Goal: Contribute content: Add original content to the website for others to see

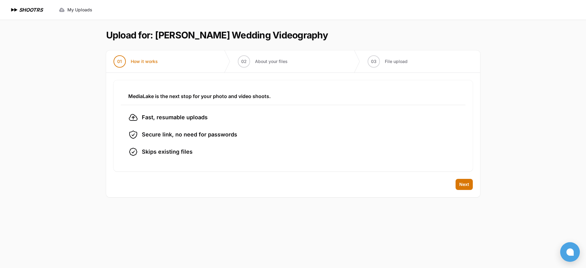
click at [458, 176] on div "MediaLake is the next stop for your photo and video shoots. Fast, resumable upl…" at bounding box center [293, 126] width 374 height 106
click at [464, 186] on span "Next" at bounding box center [464, 185] width 10 height 6
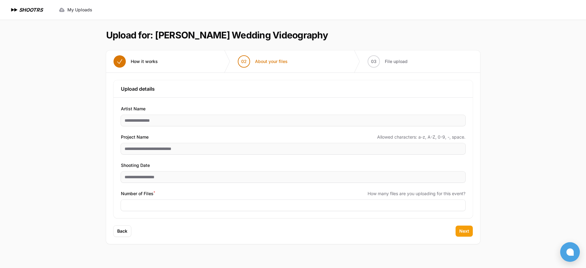
click at [460, 231] on span "Next" at bounding box center [464, 231] width 10 height 6
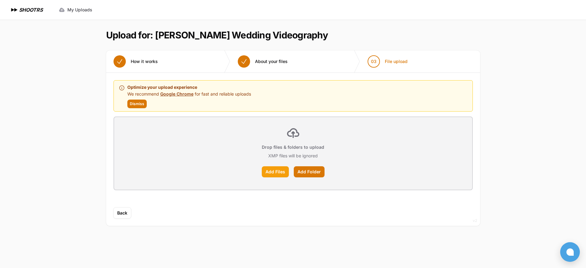
click at [270, 173] on label "Add Files" at bounding box center [275, 171] width 27 height 11
click at [0, 0] on input "Add Files" at bounding box center [0, 0] width 0 height 0
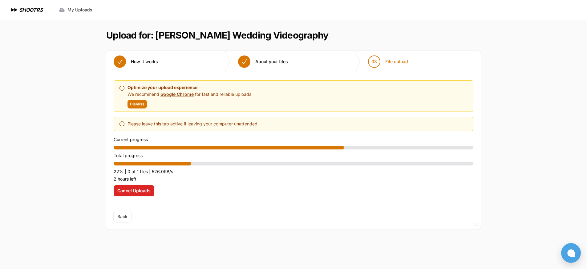
click at [363, 172] on p "22% | 0 of 1 files | 526.0KB/s" at bounding box center [293, 171] width 359 height 7
click at [144, 190] on span "Cancel Uploads" at bounding box center [133, 190] width 33 height 6
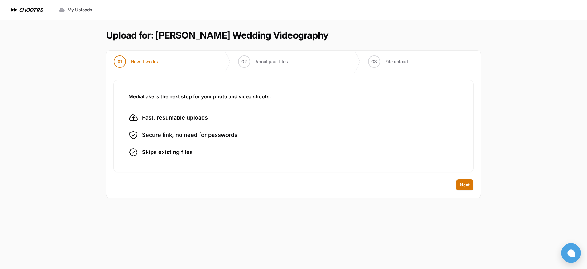
click at [463, 191] on div "Back Next" at bounding box center [293, 188] width 374 height 18
click at [465, 186] on span "Next" at bounding box center [464, 185] width 10 height 6
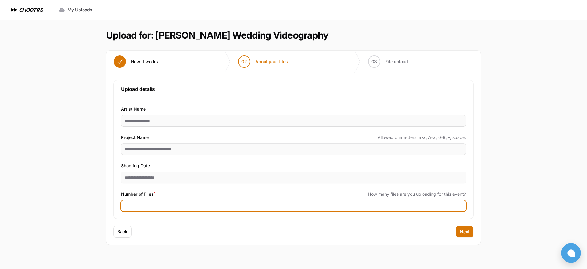
click at [160, 206] on input "***" at bounding box center [293, 205] width 345 height 11
type input "***"
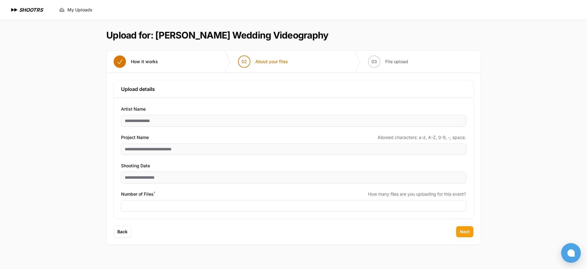
click at [470, 226] on button "Next" at bounding box center [464, 231] width 17 height 11
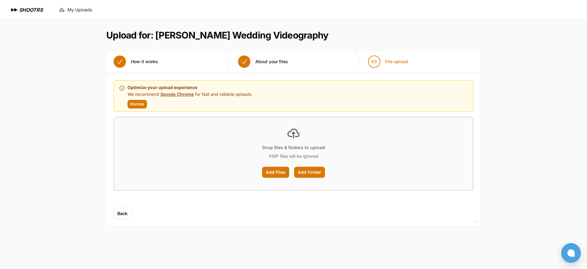
click at [159, 35] on h1 "Upload for: [PERSON_NAME] Wedding Videography" at bounding box center [217, 35] width 222 height 11
